Goal: Task Accomplishment & Management: Use online tool/utility

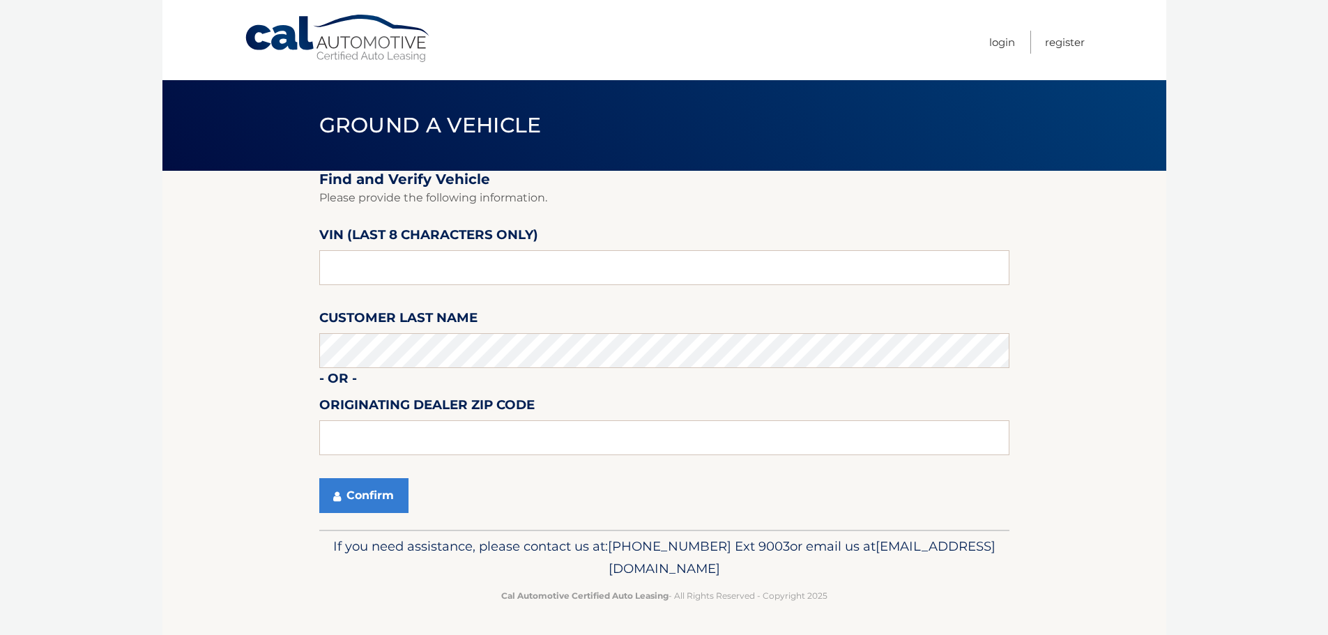
drag, startPoint x: 473, startPoint y: 45, endPoint x: 137, endPoint y: 113, distance: 342.9
click at [137, 113] on body "Cal Automotive Menu Login Register Ground a Vehicle" at bounding box center [664, 317] width 1328 height 635
click at [449, 260] on input "text" at bounding box center [664, 267] width 690 height 35
paste input "N8609665"
type input "N8609665"
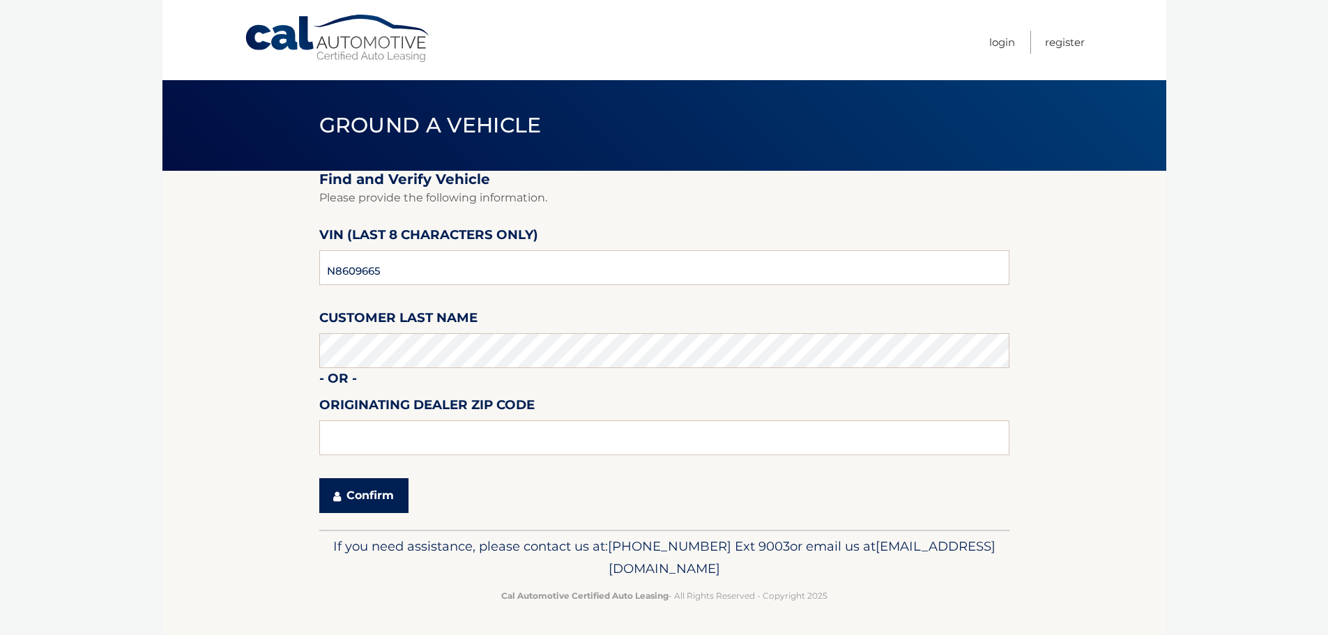
click at [402, 489] on button "Confirm" at bounding box center [363, 495] width 89 height 35
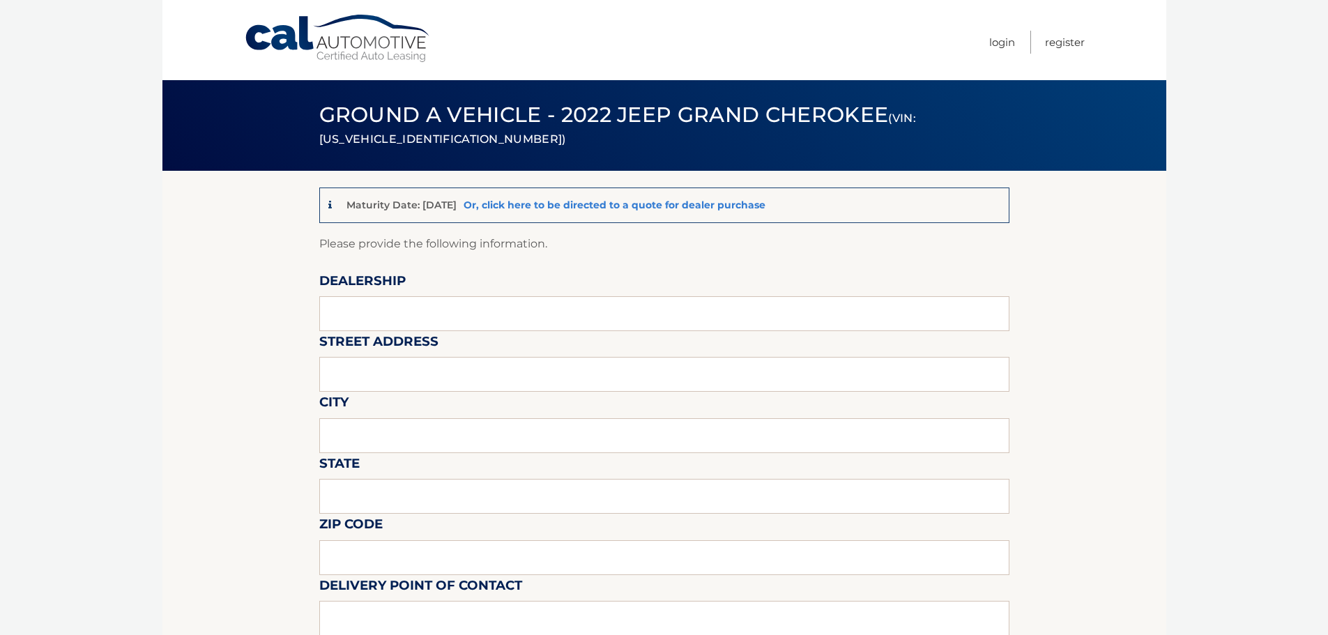
click at [543, 211] on link "Or, click here to be directed to a quote for dealer purchase" at bounding box center [615, 205] width 302 height 13
